Goal: Navigation & Orientation: Find specific page/section

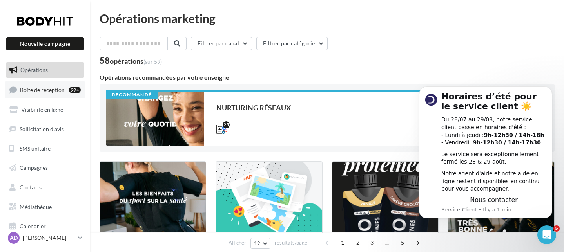
click at [46, 83] on link "Boîte de réception 99+" at bounding box center [45, 90] width 81 height 17
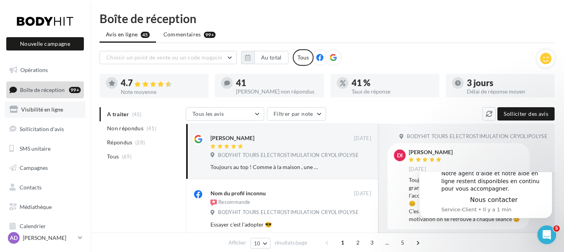
click at [45, 113] on link "Visibilité en ligne" at bounding box center [45, 110] width 81 height 16
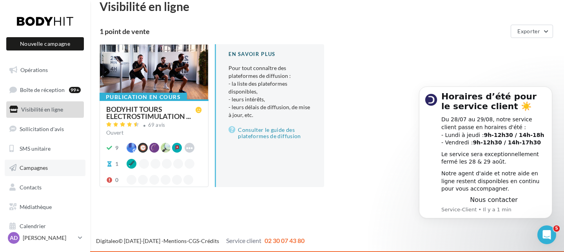
scroll to position [13, 0]
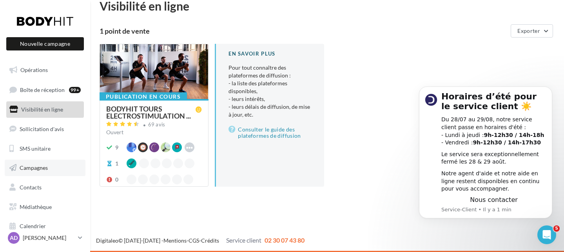
click at [42, 161] on link "Campagnes" at bounding box center [45, 168] width 81 height 16
